Goal: Information Seeking & Learning: Learn about a topic

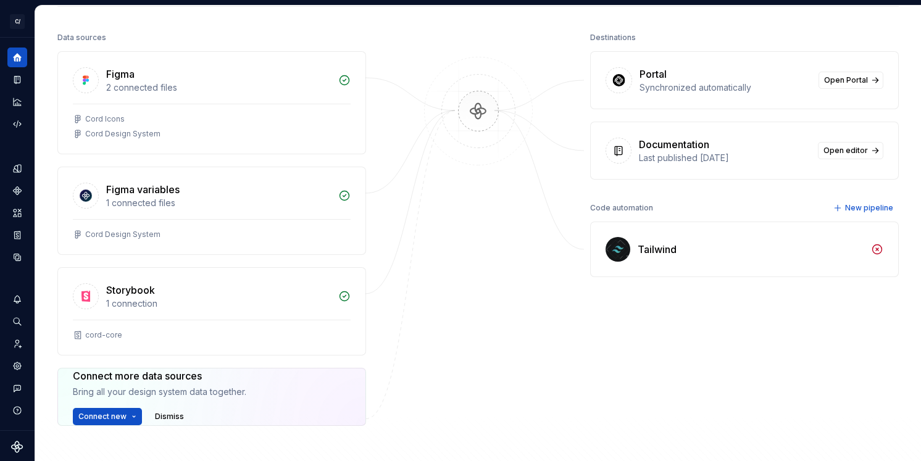
scroll to position [163, 0]
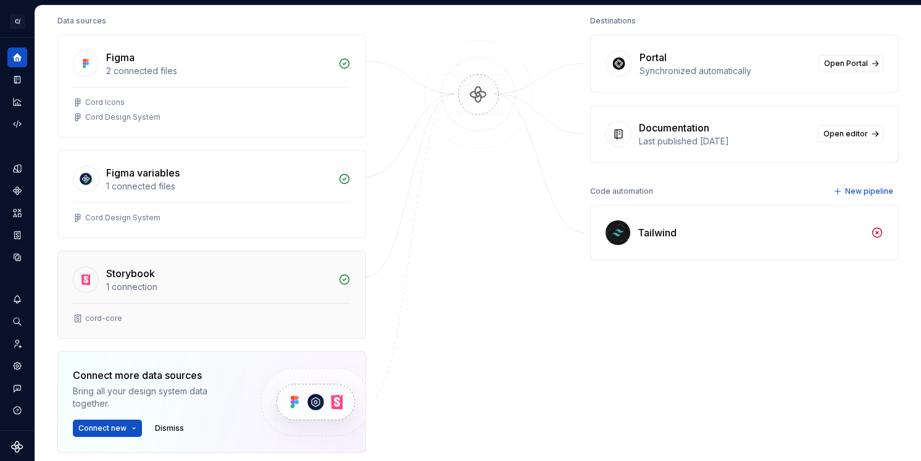
click at [251, 269] on div "Storybook" at bounding box center [218, 273] width 225 height 15
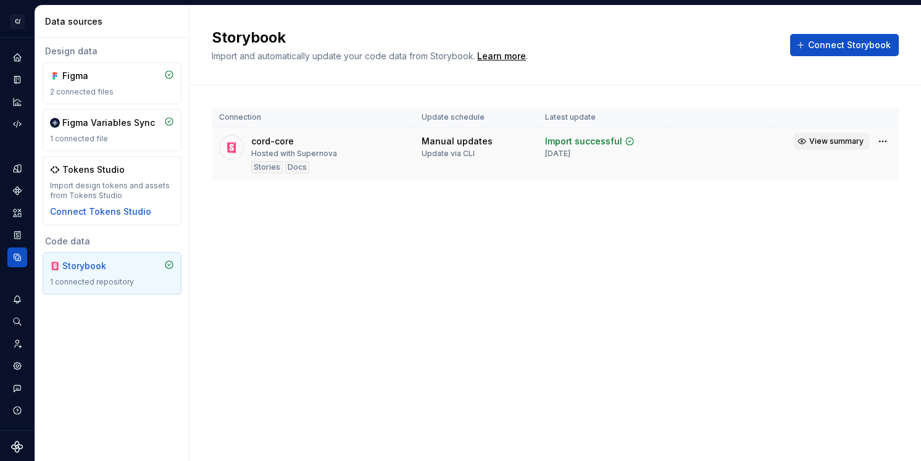
click at [837, 143] on span "View summary" at bounding box center [836, 141] width 54 height 10
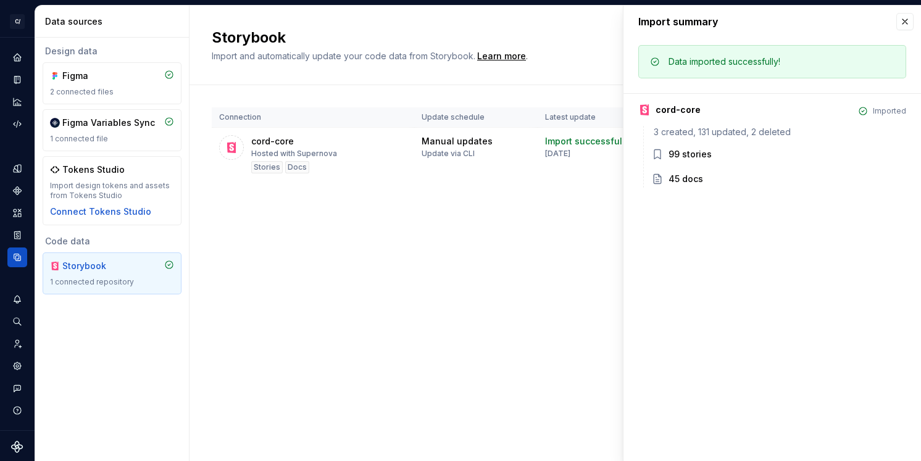
click at [692, 151] on div "99 stories" at bounding box center [690, 154] width 43 height 12
click at [770, 140] on div "3 created, 131 updated, 2 deleted 99 stories 45 docs" at bounding box center [774, 157] width 263 height 62
click at [458, 170] on td "Manual updates Update via CLI" at bounding box center [475, 155] width 123 height 54
click at [359, 194] on div "Connection Update schedule Latest update cord-core Hosted with Supernova Storie…" at bounding box center [555, 156] width 687 height 143
click at [420, 237] on div "Storybook Import and automatically update your code data from Storybook. Learn …" at bounding box center [556, 234] width 732 height 456
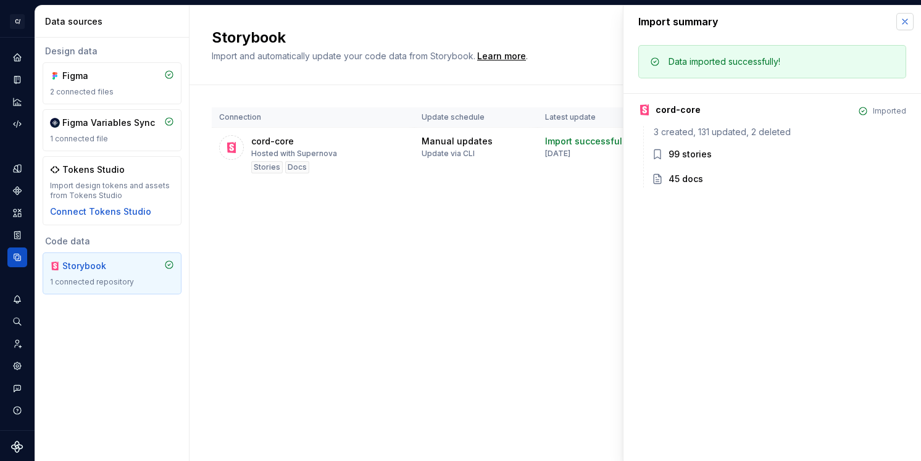
click at [904, 24] on button "button" at bounding box center [904, 21] width 17 height 17
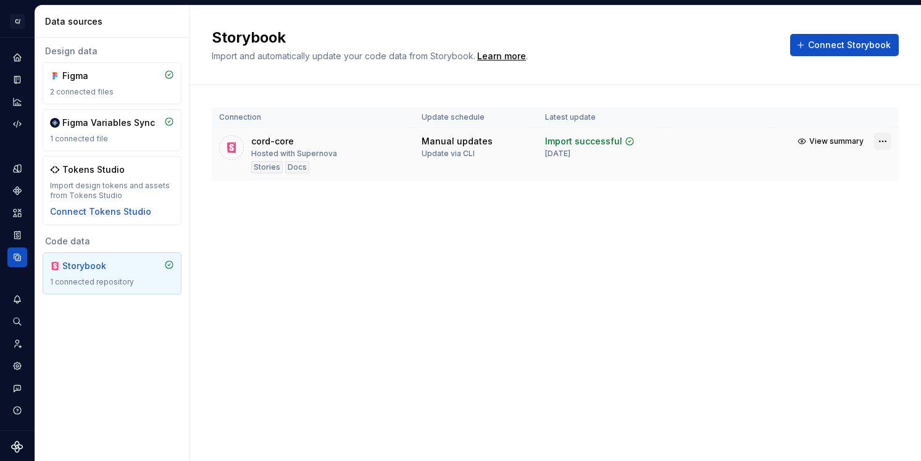
click at [877, 143] on html "C/ Cord BB Design system data Data sources Design data Figma 2 connected files …" at bounding box center [460, 230] width 921 height 461
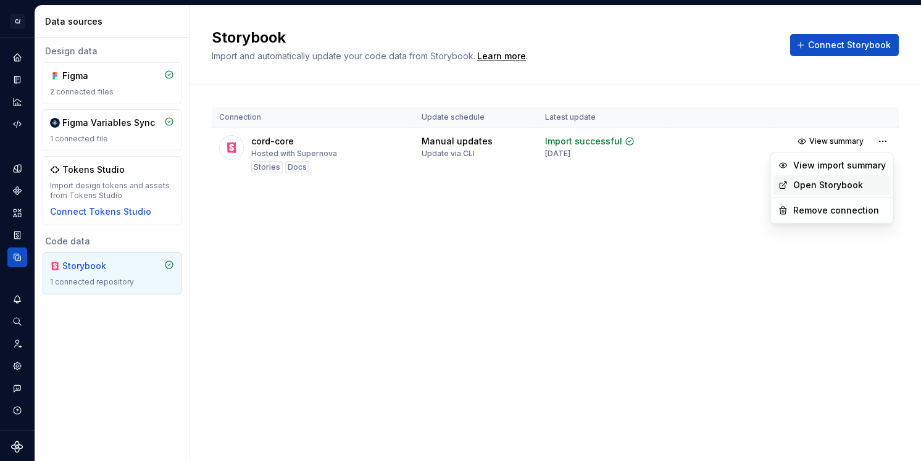
click at [803, 182] on link "Open Storybook" at bounding box center [839, 185] width 93 height 12
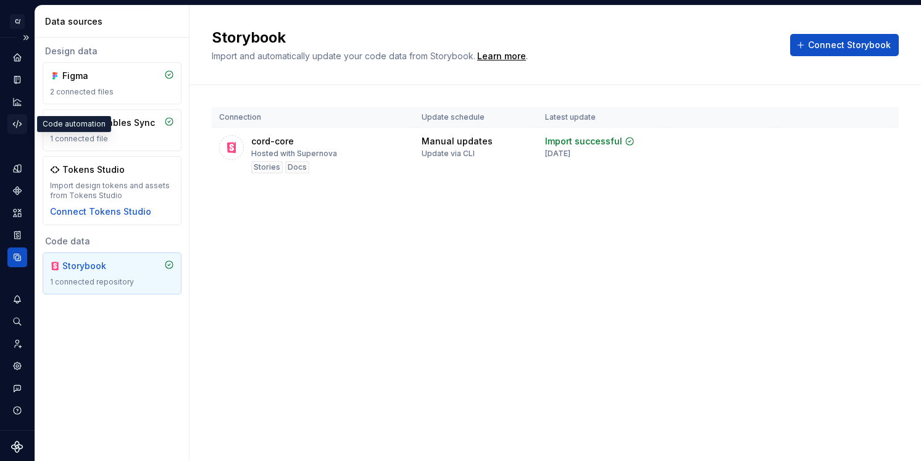
click at [17, 123] on icon "Code automation" at bounding box center [17, 123] width 8 height 7
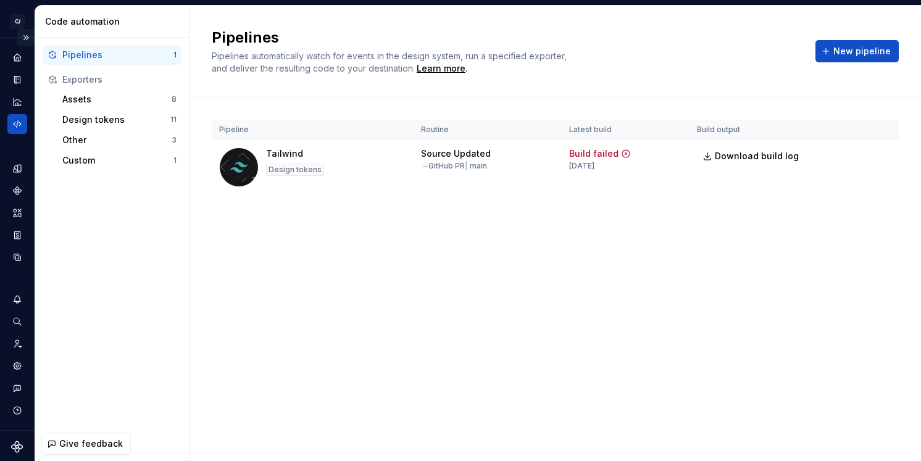
click at [17, 33] on button "Expand sidebar" at bounding box center [25, 37] width 17 height 17
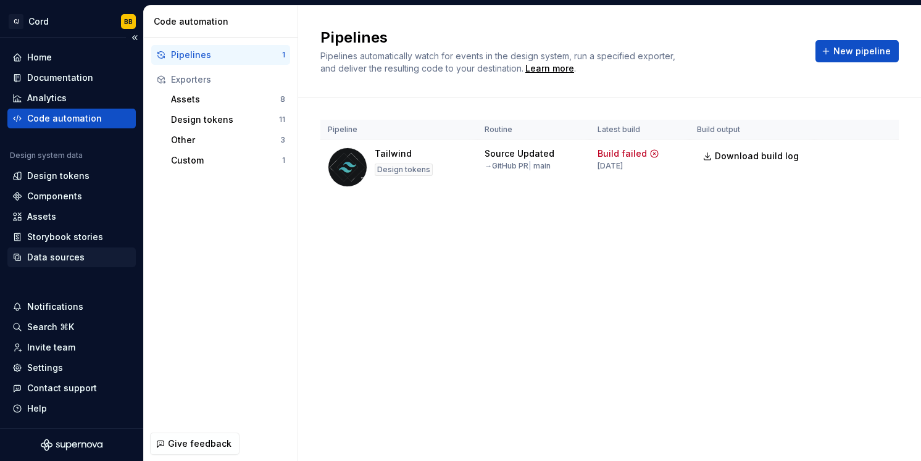
click at [52, 260] on div "Data sources" at bounding box center [55, 257] width 57 height 12
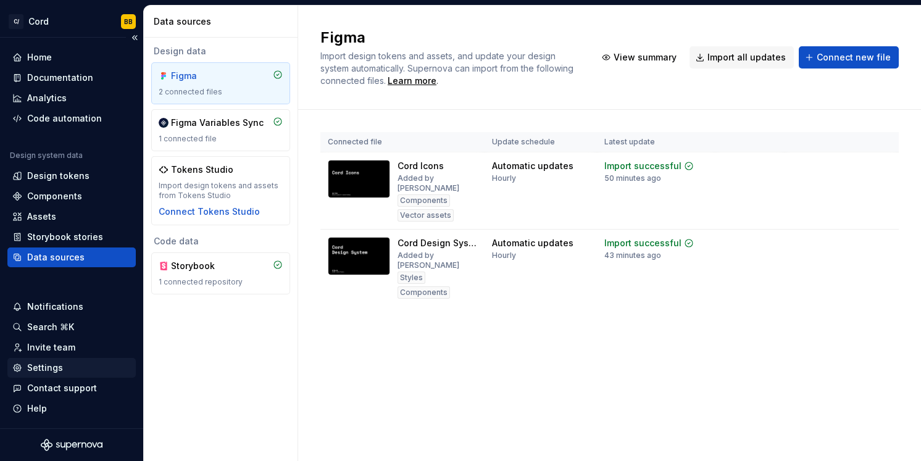
click at [56, 358] on div "Settings" at bounding box center [71, 368] width 128 height 20
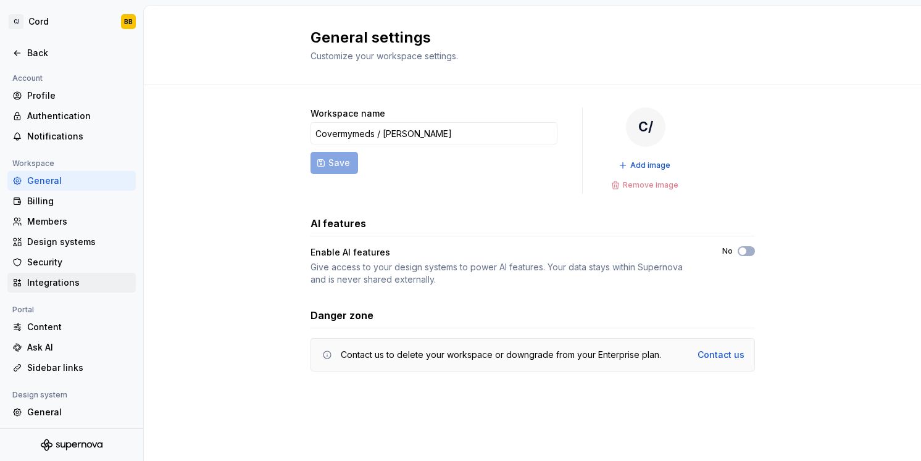
click at [54, 283] on div "Integrations" at bounding box center [79, 283] width 104 height 12
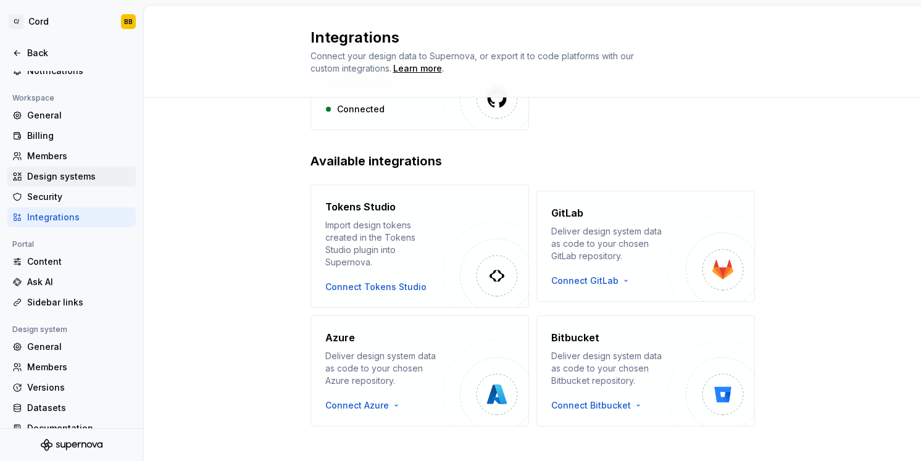
scroll to position [83, 0]
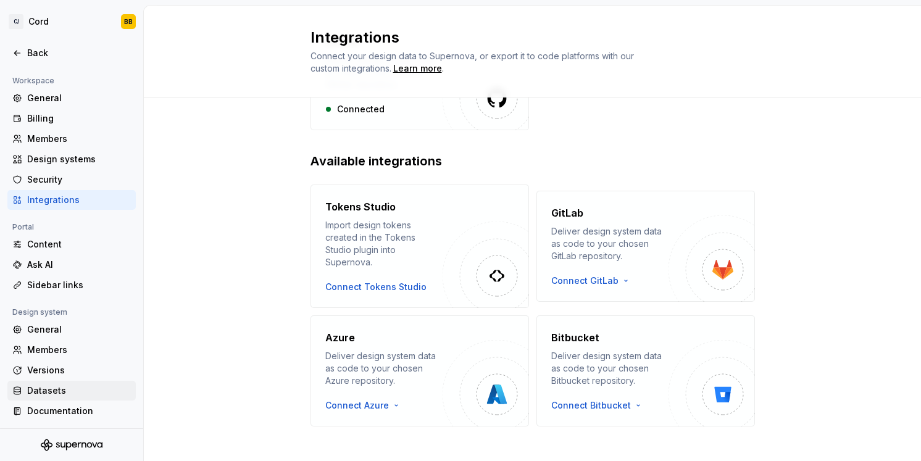
click at [48, 388] on div "Datasets" at bounding box center [79, 391] width 104 height 12
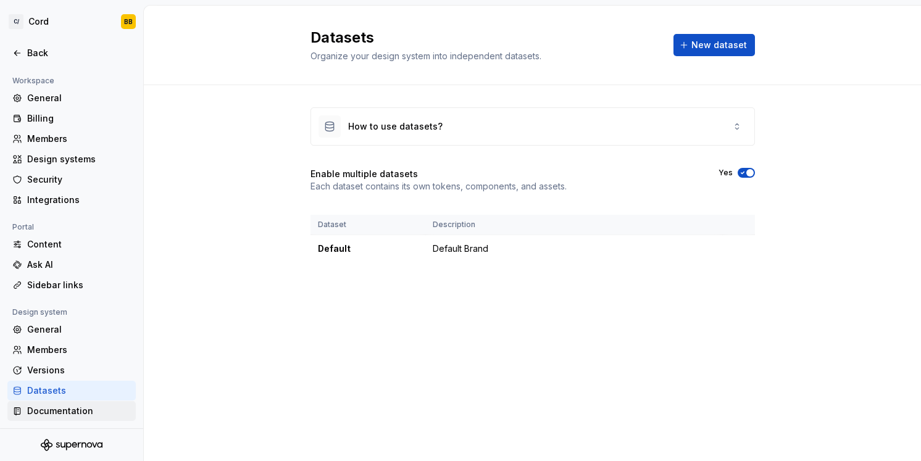
click at [49, 412] on div "Documentation" at bounding box center [79, 411] width 104 height 12
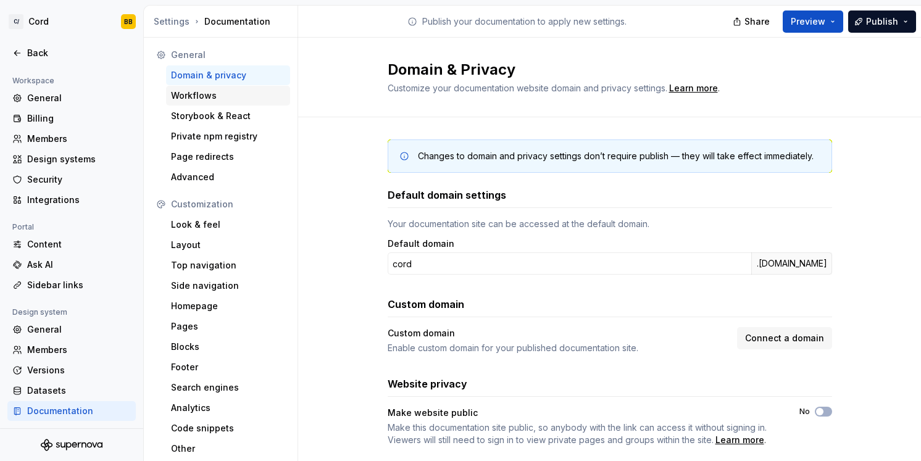
click at [205, 93] on div "Workflows" at bounding box center [228, 96] width 114 height 12
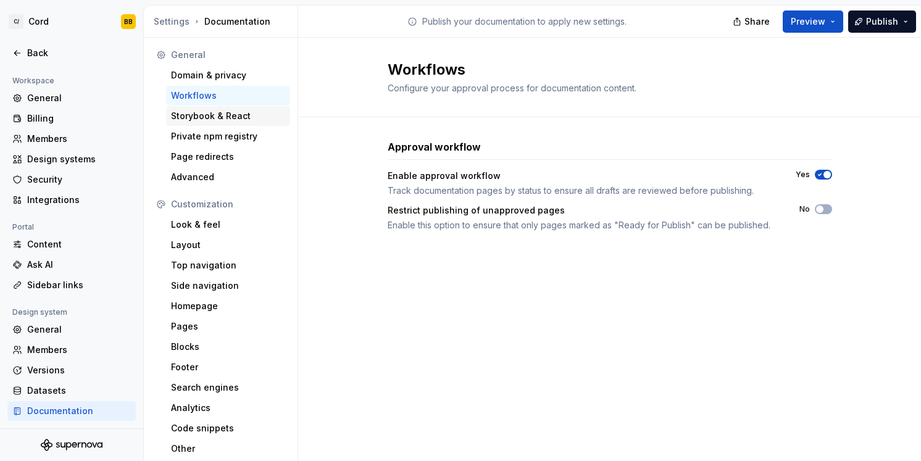
click at [196, 114] on div "Storybook & React" at bounding box center [228, 116] width 114 height 12
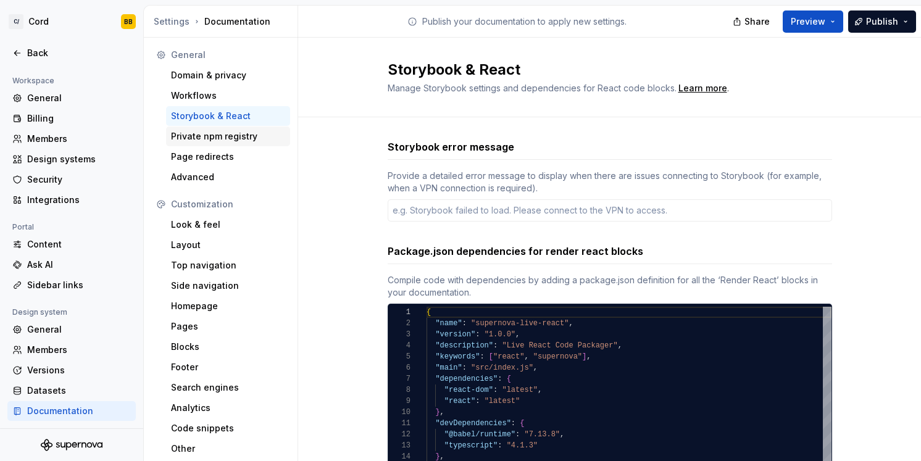
click at [193, 131] on div "Private npm registry" at bounding box center [228, 136] width 114 height 12
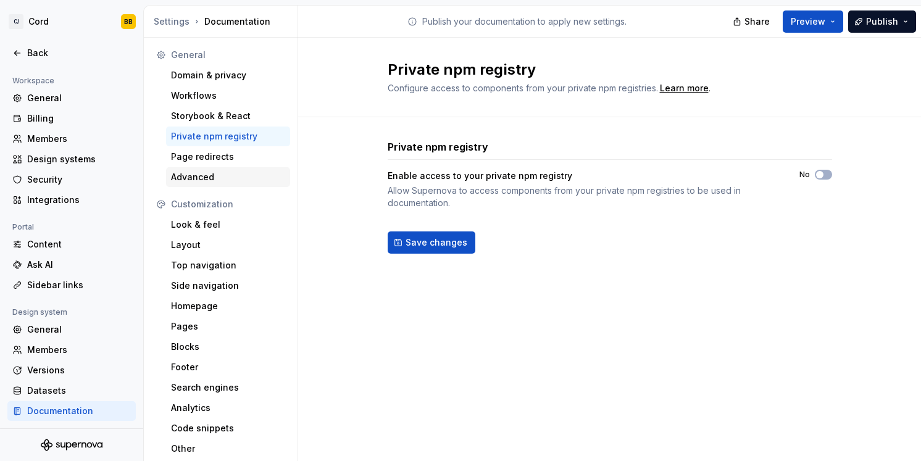
click at [187, 177] on div "Advanced" at bounding box center [228, 177] width 114 height 12
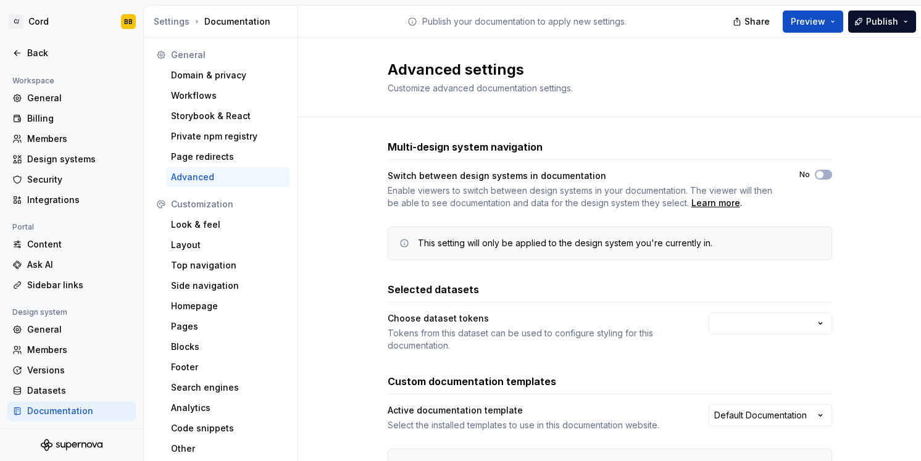
scroll to position [119, 0]
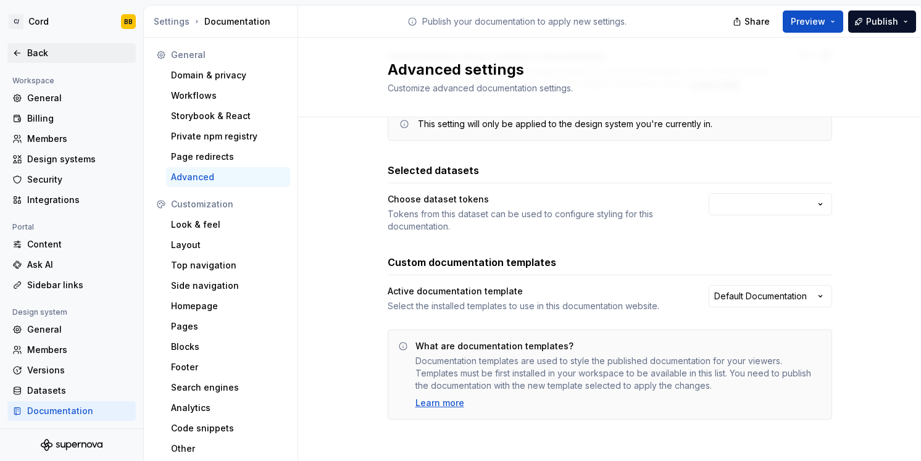
click at [30, 53] on div "Back" at bounding box center [79, 53] width 104 height 12
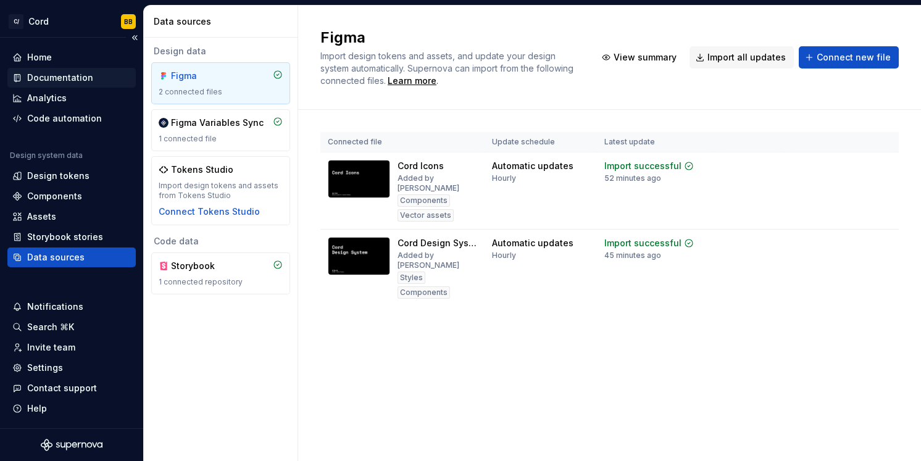
click at [57, 74] on div "Documentation" at bounding box center [60, 78] width 66 height 12
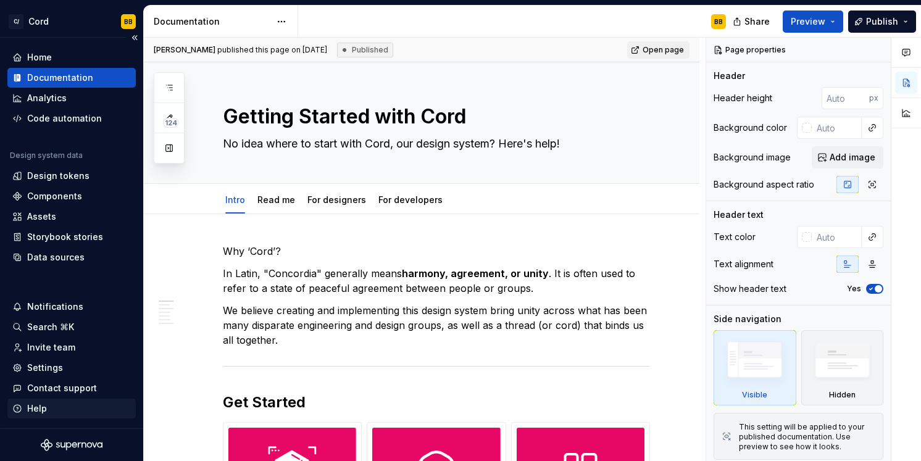
click at [39, 408] on div "Help" at bounding box center [37, 409] width 20 height 12
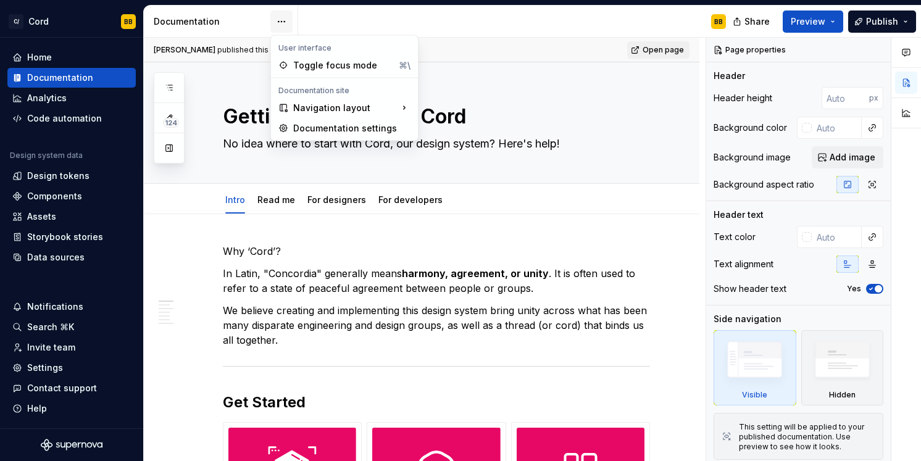
click at [275, 24] on html "C/ Cord BB Home Documentation Analytics Code automation Design system data Desi…" at bounding box center [460, 230] width 921 height 461
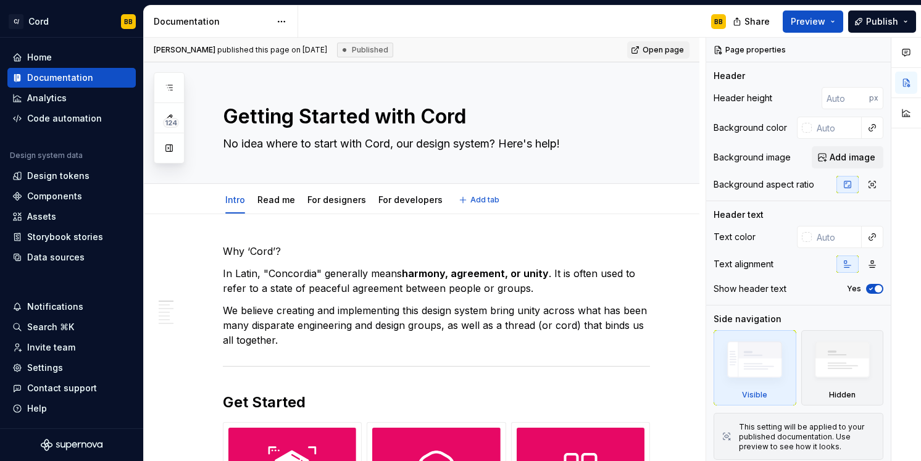
click at [215, 93] on html "C/ Cord BB Home Documentation Analytics Code automation Design system data Desi…" at bounding box center [460, 230] width 921 height 461
type textarea "*"
click at [54, 52] on div "Home" at bounding box center [71, 57] width 119 height 12
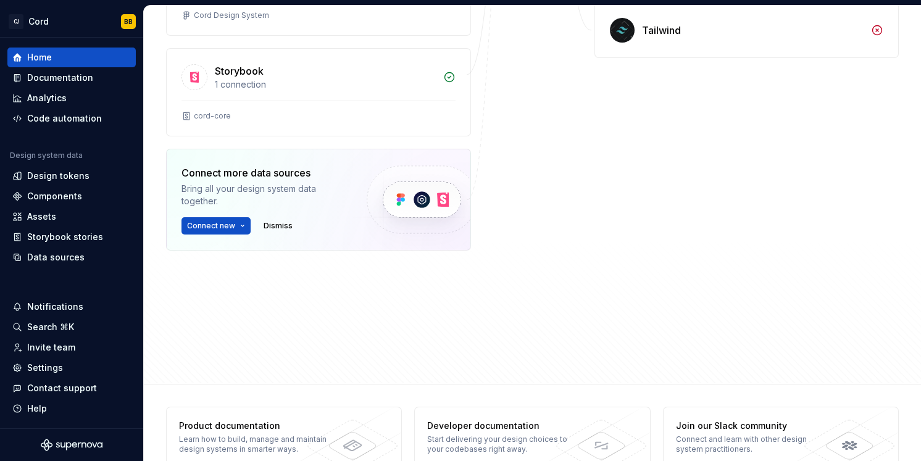
scroll to position [394, 0]
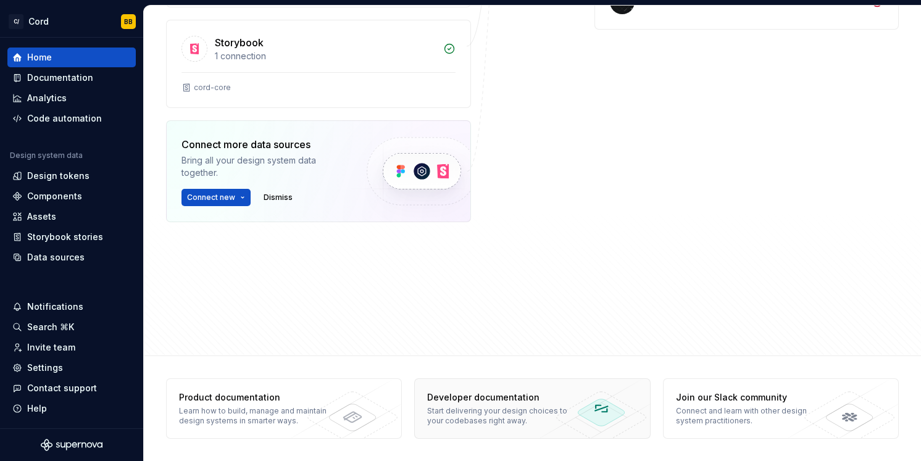
click at [478, 399] on div "Developer documentation" at bounding box center [502, 397] width 151 height 12
click at [51, 409] on div "Help" at bounding box center [71, 409] width 119 height 12
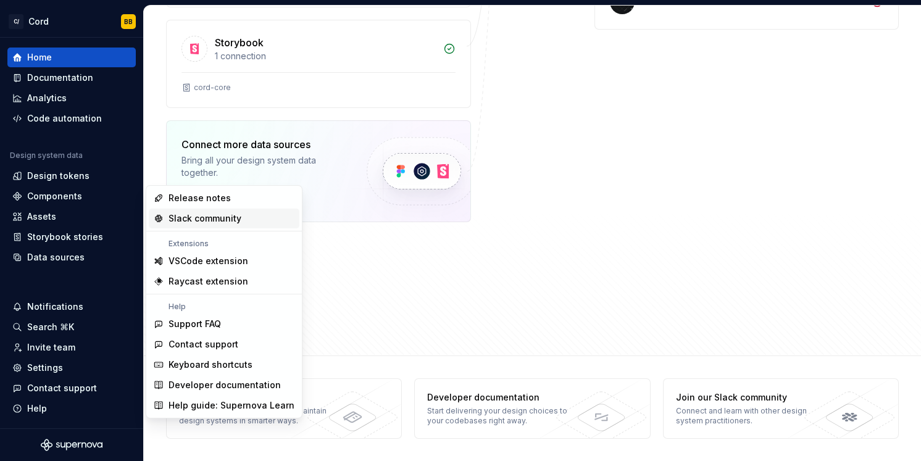
click at [213, 223] on div "Slack community" at bounding box center [205, 218] width 73 height 12
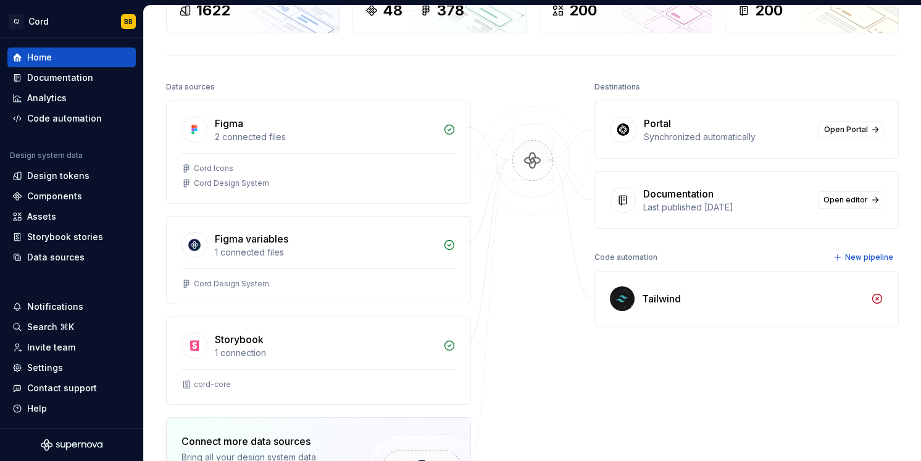
scroll to position [99, 0]
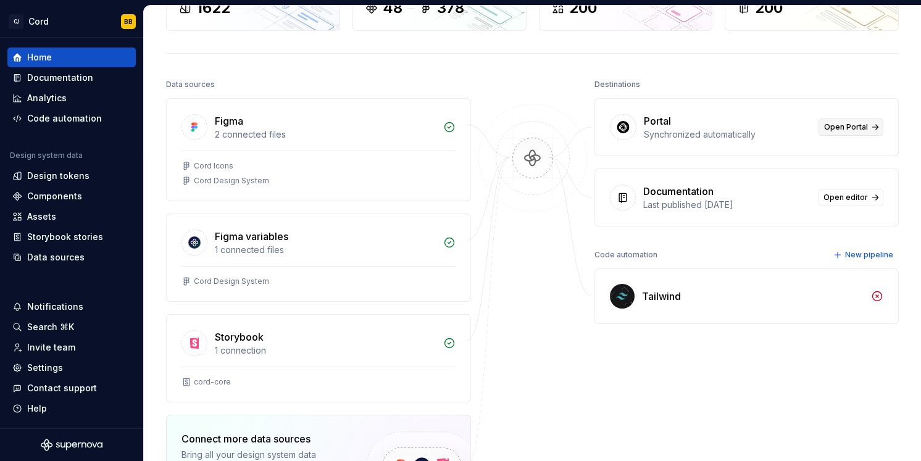
click at [848, 125] on span "Open Portal" at bounding box center [846, 127] width 44 height 10
